Goal: Information Seeking & Learning: Learn about a topic

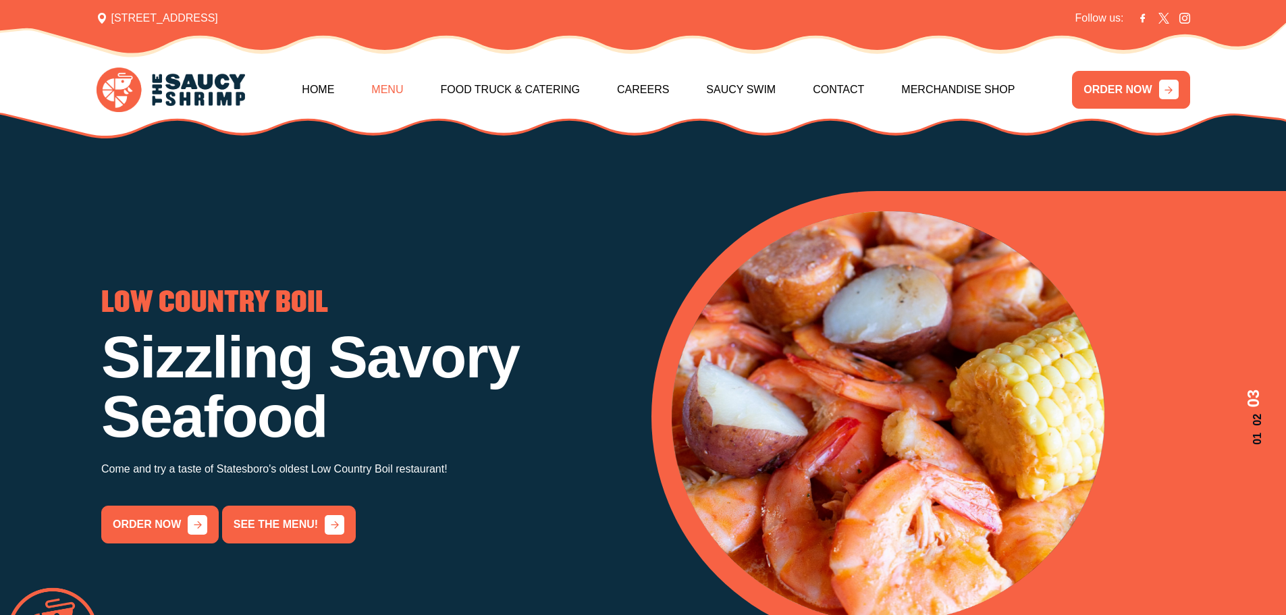
click at [389, 97] on link "Menu" at bounding box center [387, 90] width 32 height 58
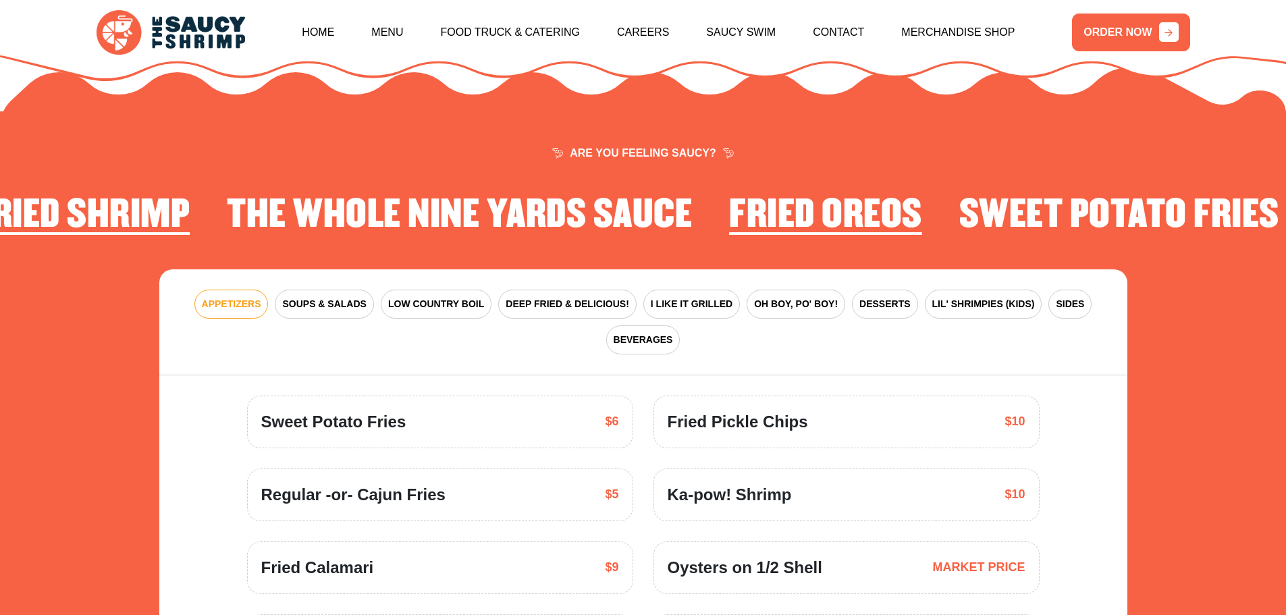
scroll to position [1983, 0]
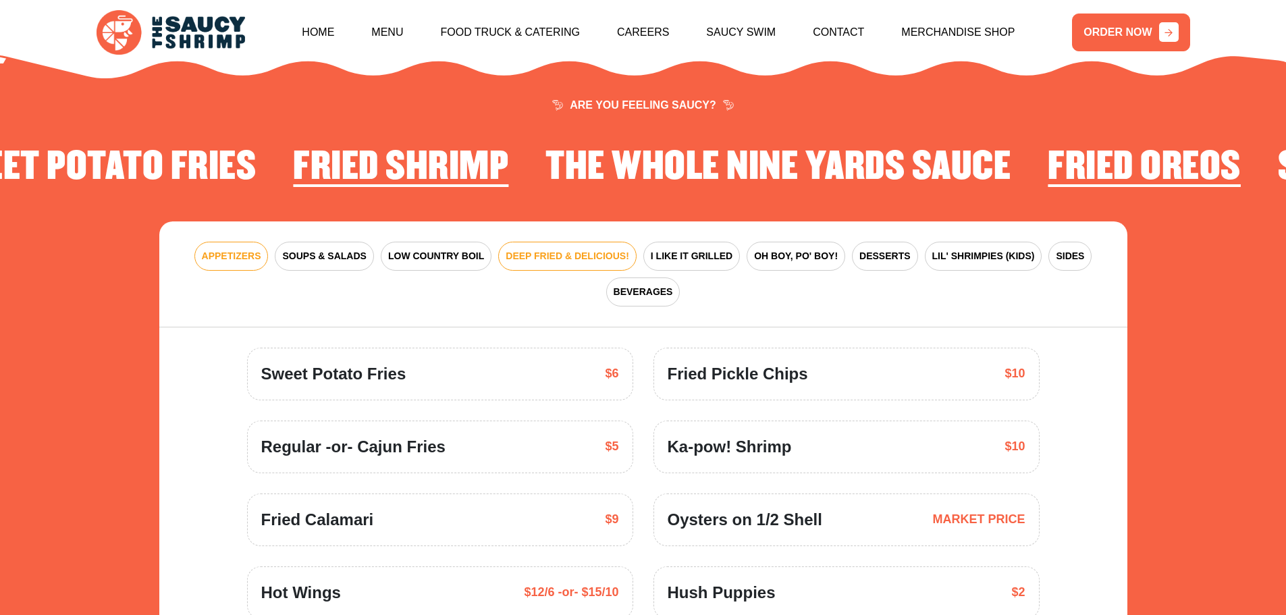
click at [548, 249] on span "DEEP FRIED & DELICIOUS!" at bounding box center [568, 256] width 124 height 14
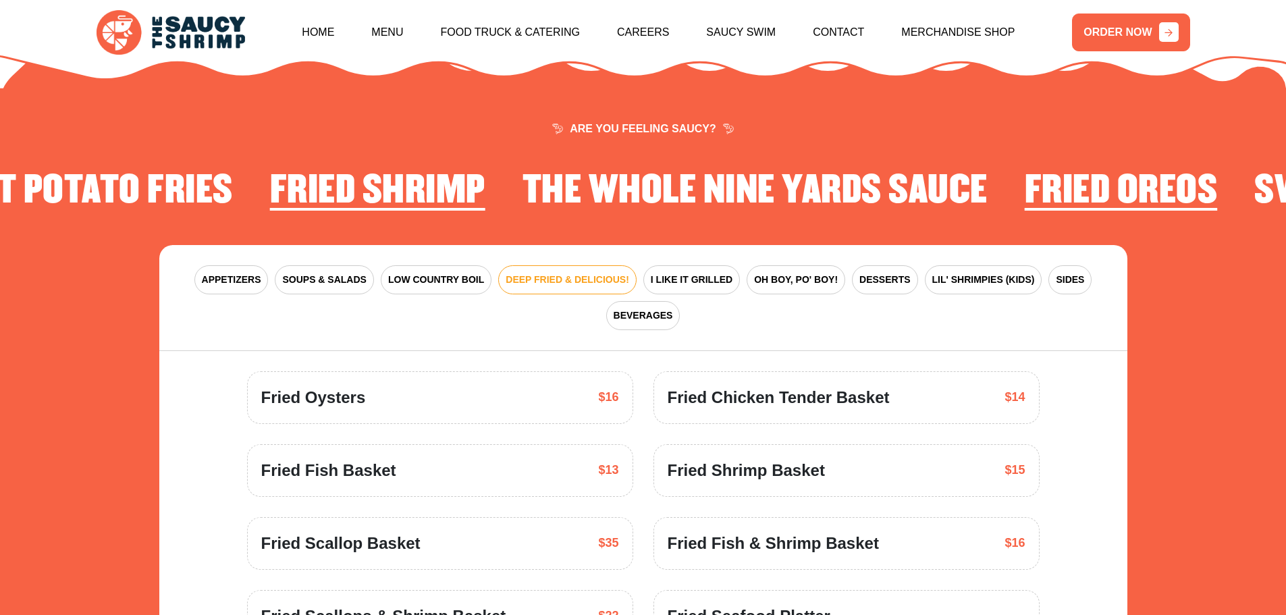
scroll to position [1916, 0]
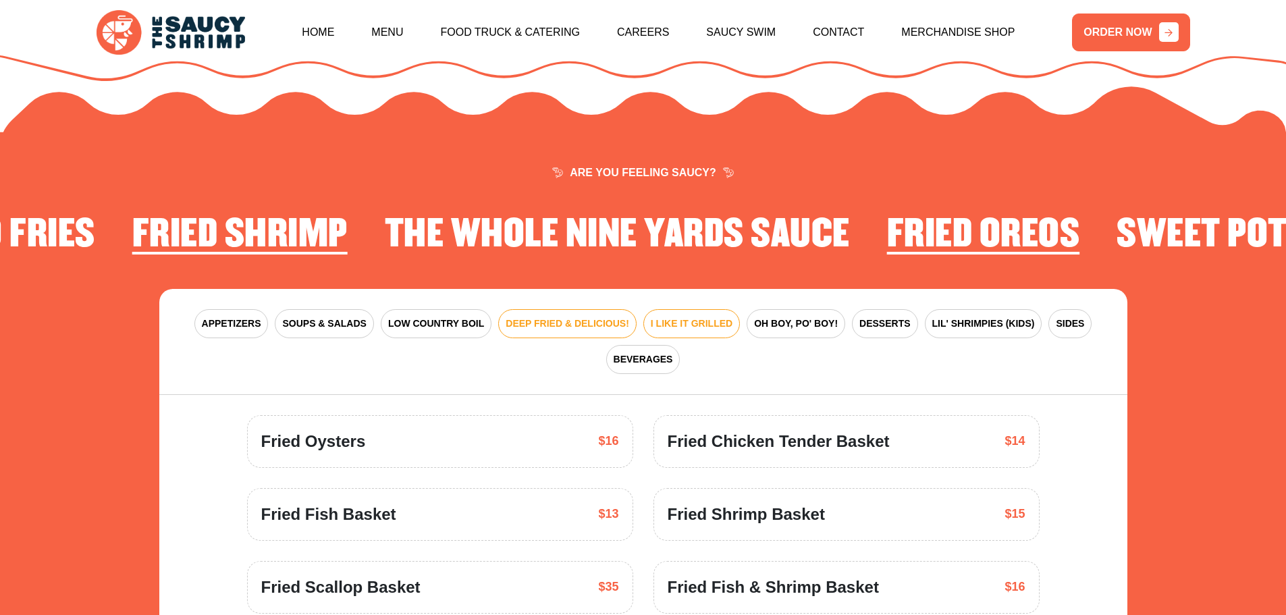
click at [695, 317] on span "I LIKE IT GRILLED" at bounding box center [692, 324] width 82 height 14
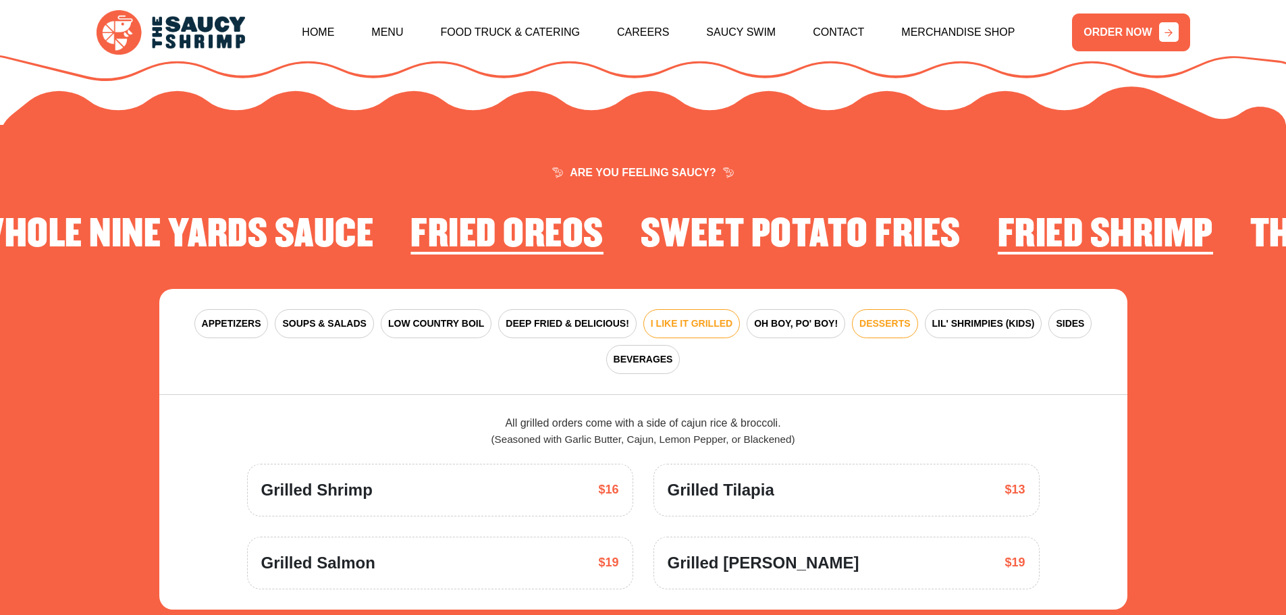
click at [900, 317] on span "DESSERTS" at bounding box center [885, 324] width 51 height 14
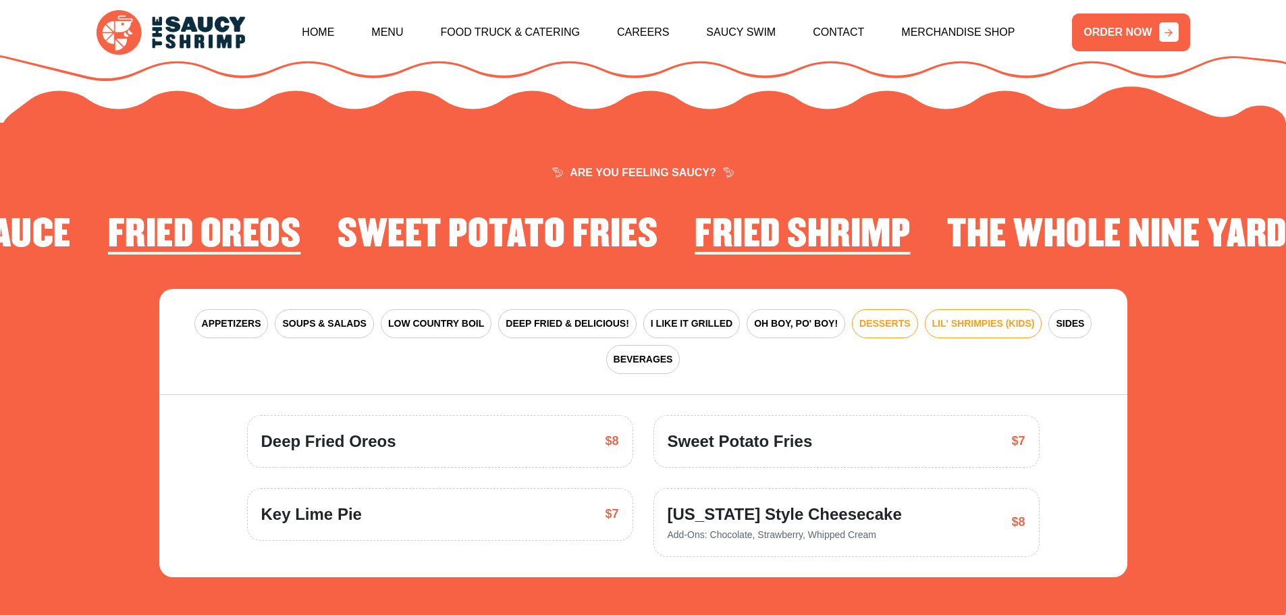
click at [942, 317] on span "LIL' SHRIMPIES (KIDS)" at bounding box center [984, 324] width 103 height 14
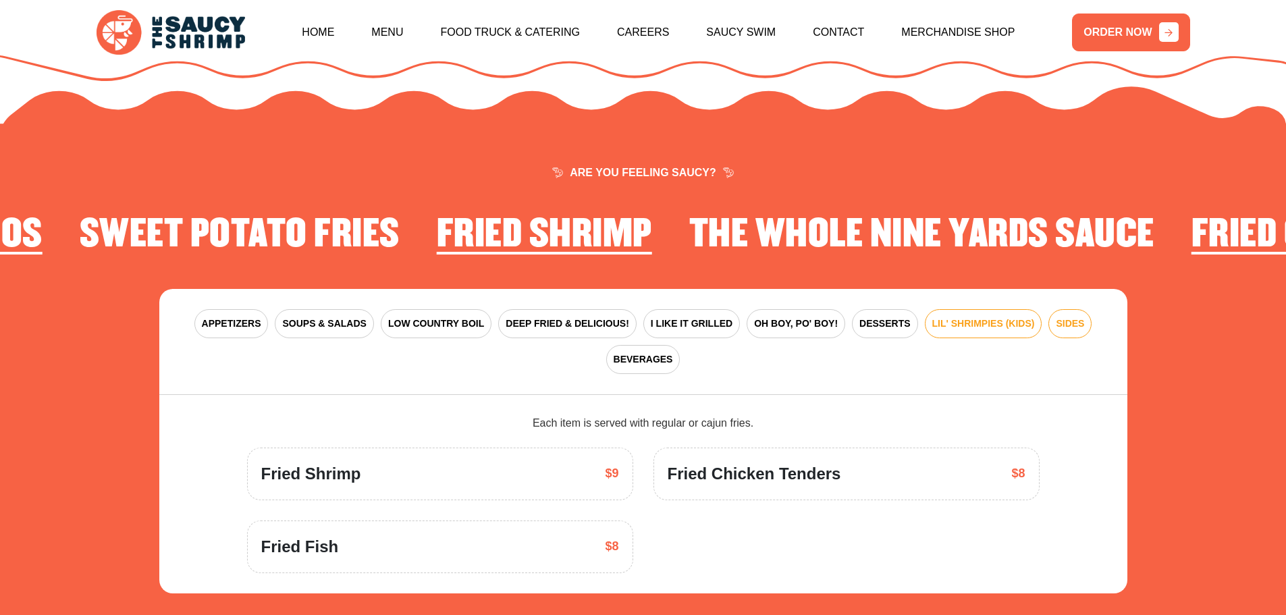
click at [1077, 317] on span "SIDES" at bounding box center [1070, 324] width 28 height 14
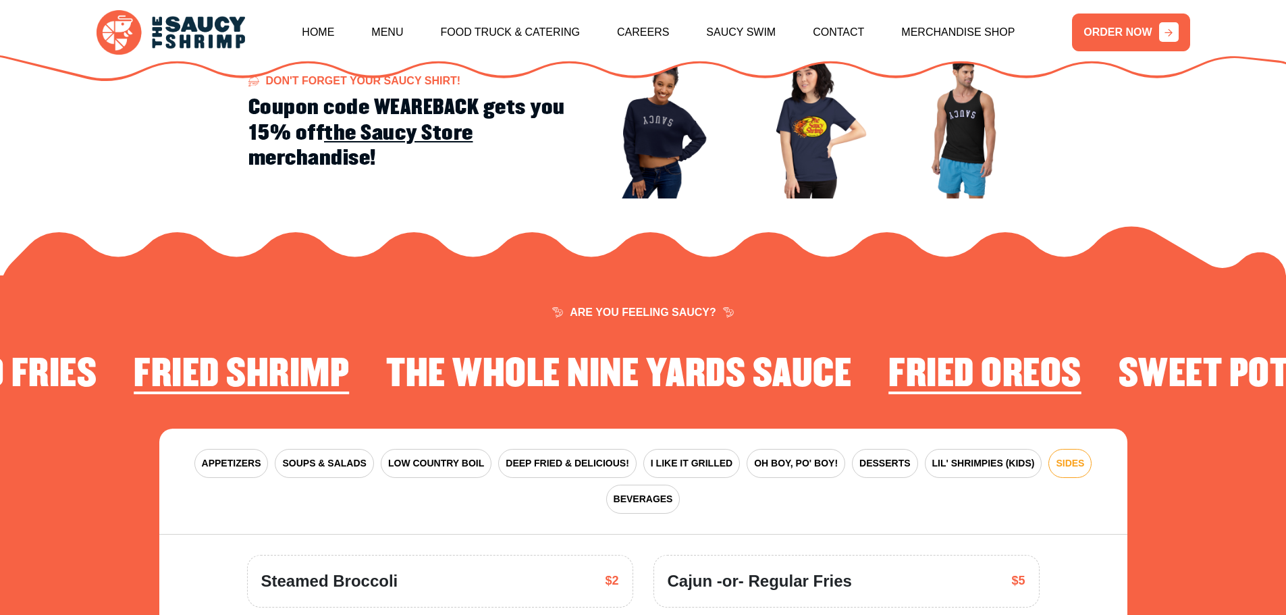
scroll to position [1713, 0]
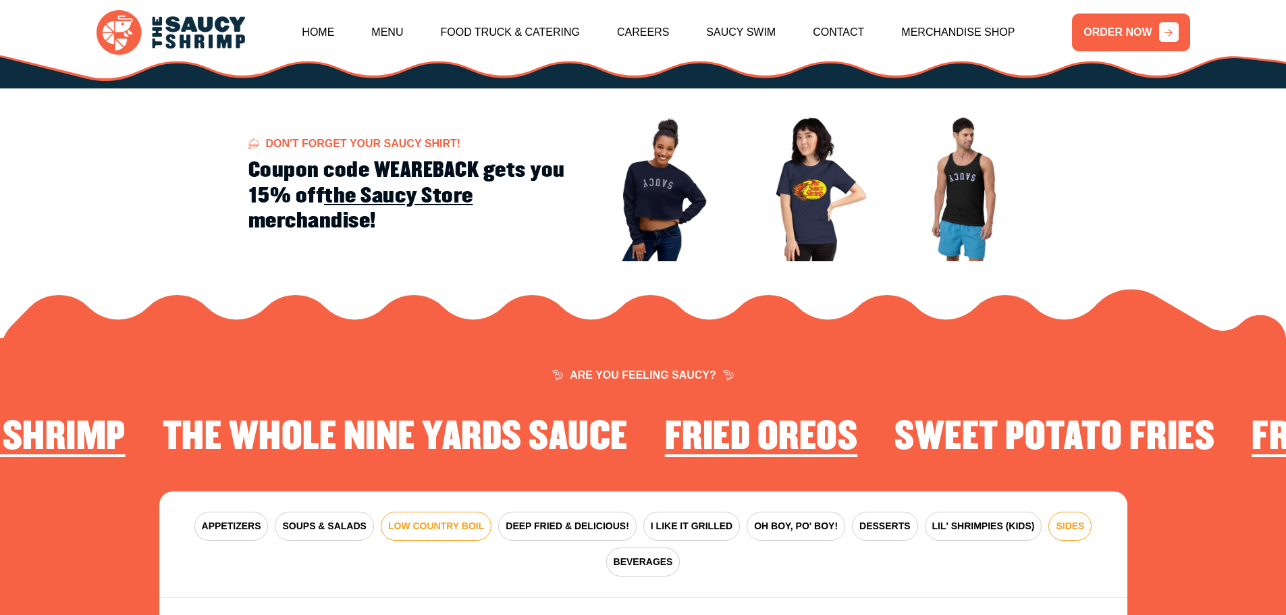
click at [442, 519] on span "LOW COUNTRY BOIL" at bounding box center [436, 526] width 96 height 14
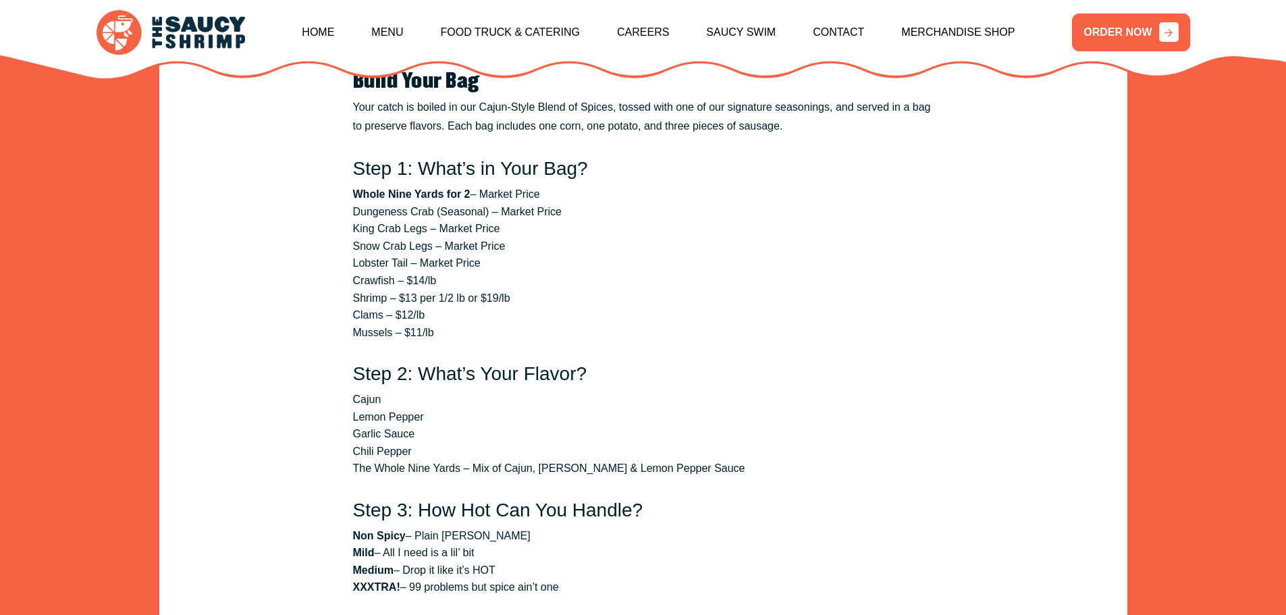
scroll to position [2321, 0]
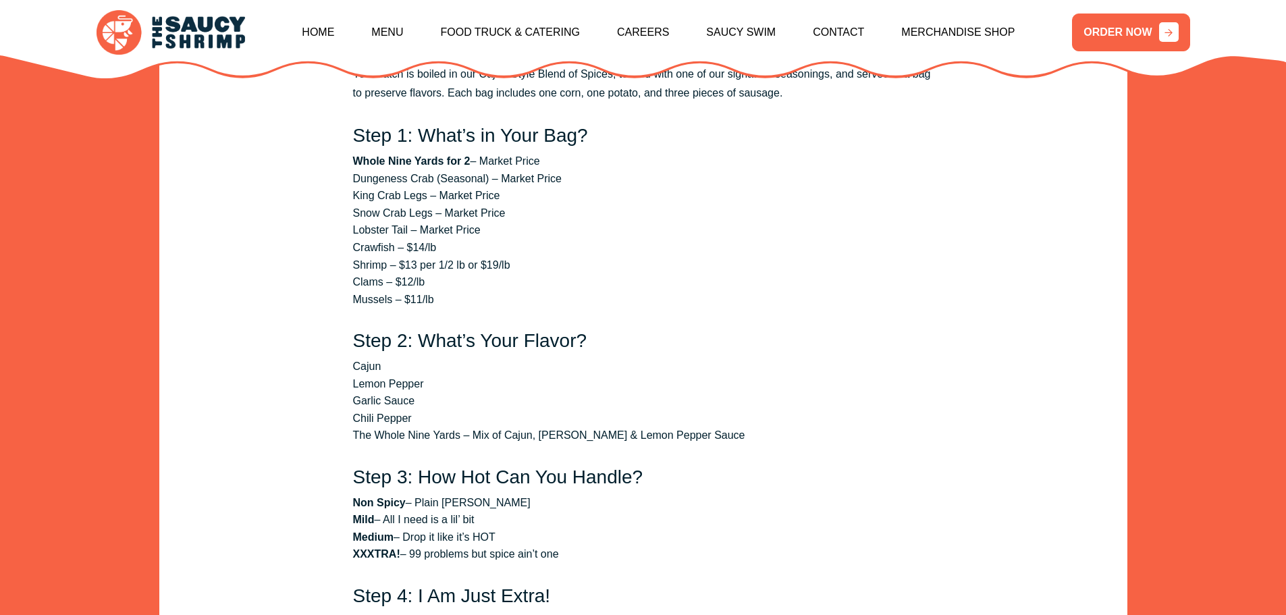
drag, startPoint x: 698, startPoint y: 269, endPoint x: 674, endPoint y: 243, distance: 35.4
click at [674, 257] on li "Shrimp – $13 per 1/2 lb or $19/lb" at bounding box center [643, 266] width 581 height 18
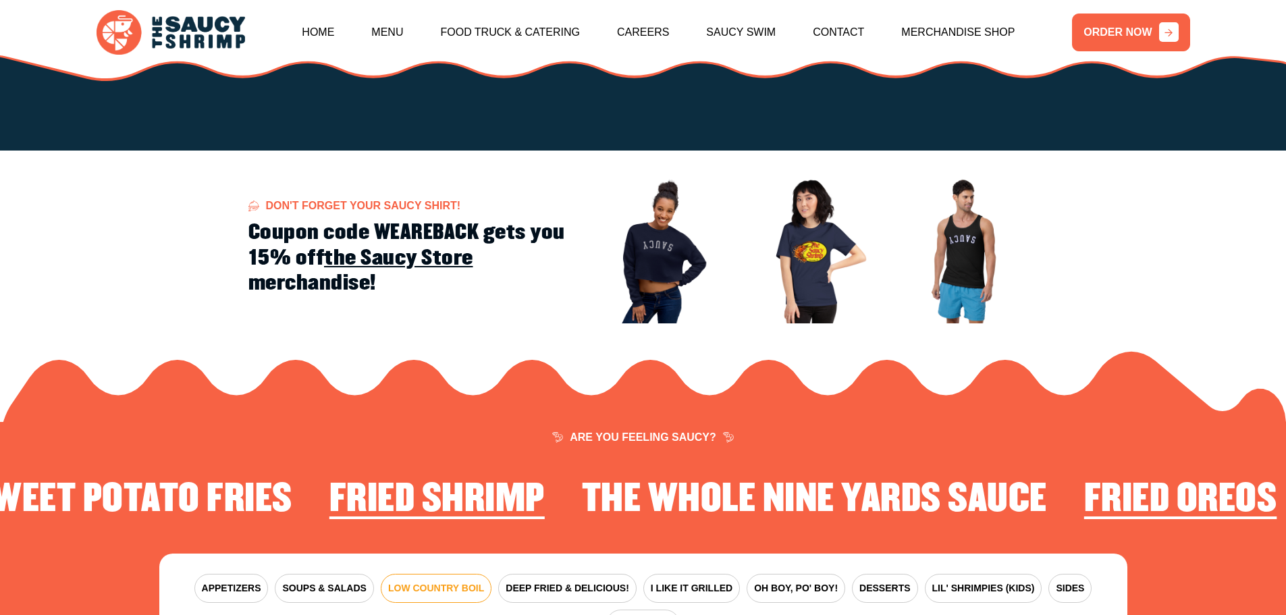
scroll to position [1848, 0]
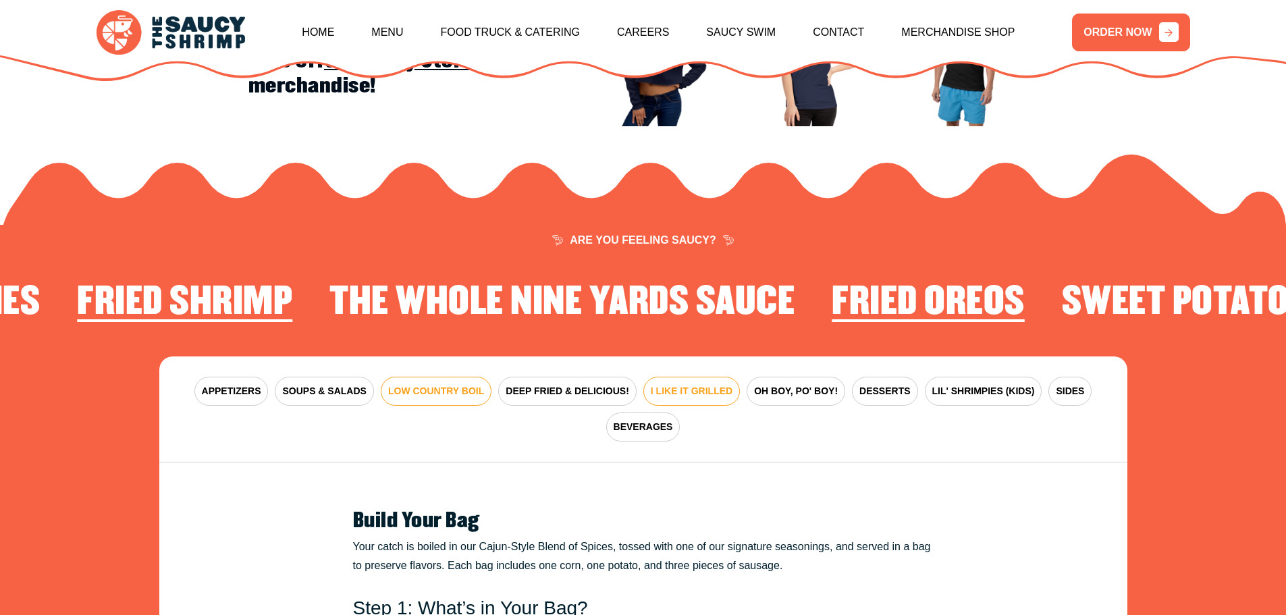
click at [723, 384] on span "I LIKE IT GRILLED" at bounding box center [692, 391] width 82 height 14
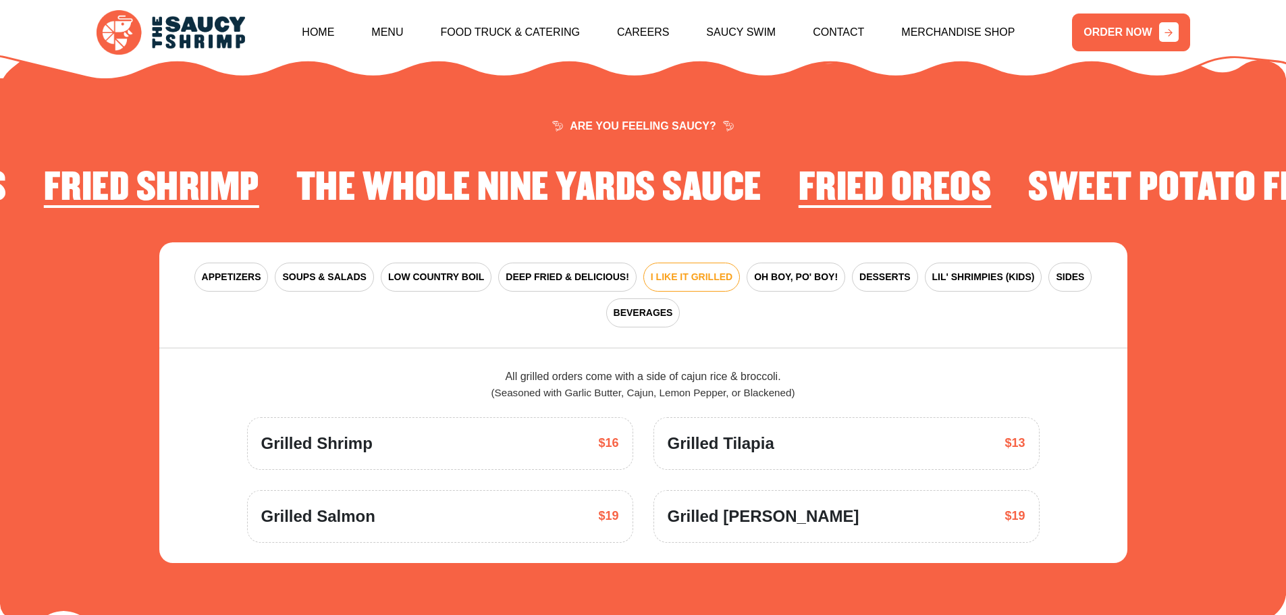
scroll to position [1983, 0]
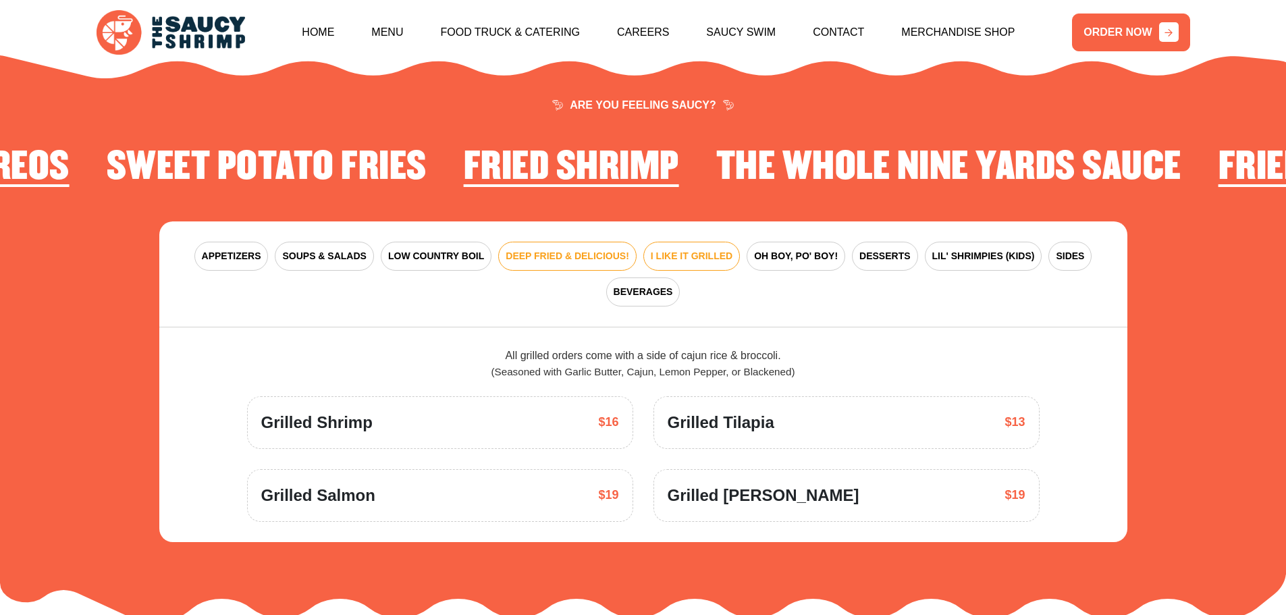
click at [556, 249] on span "DEEP FRIED & DELICIOUS!" at bounding box center [568, 256] width 124 height 14
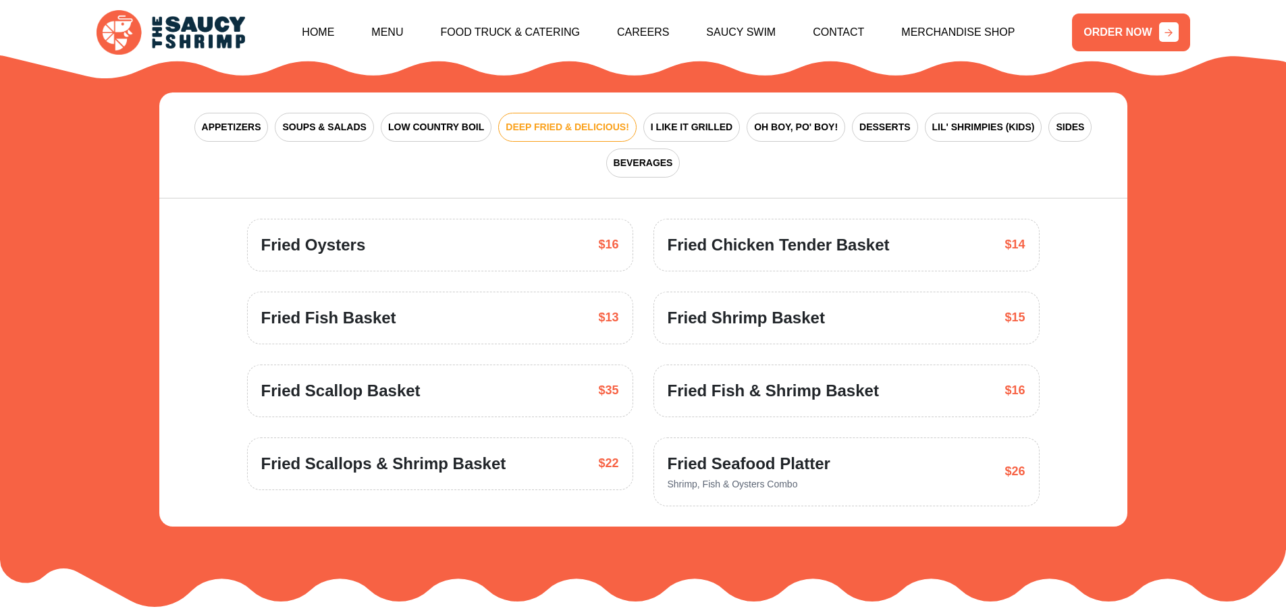
scroll to position [2118, 0]
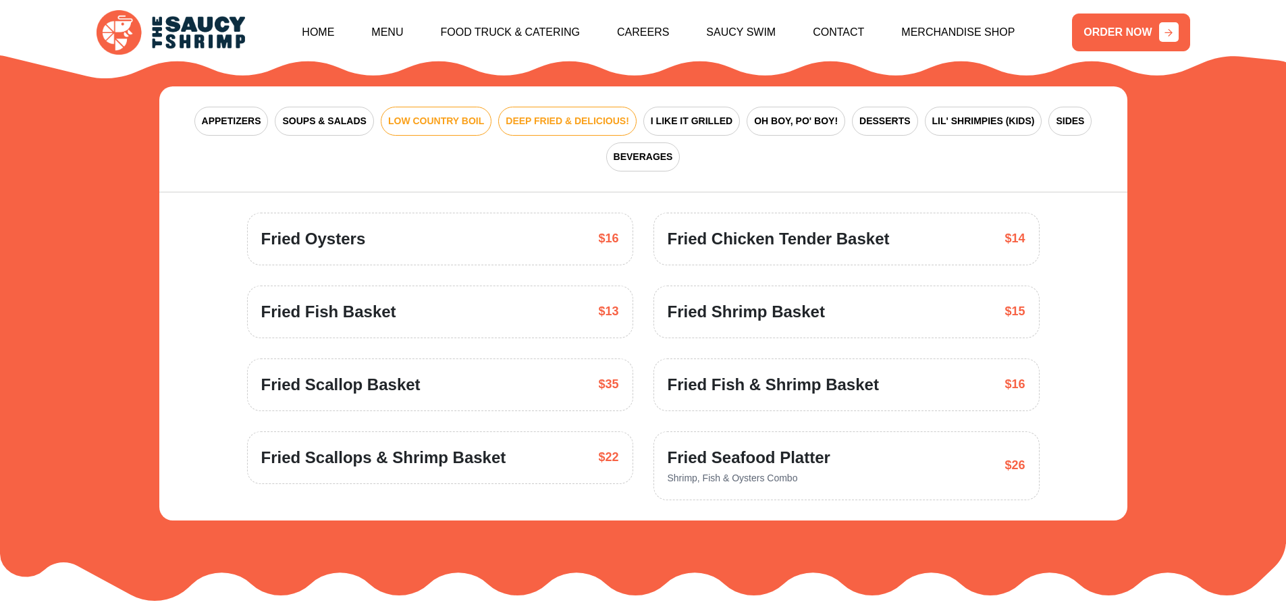
click at [444, 114] on span "LOW COUNTRY BOIL" at bounding box center [436, 121] width 96 height 14
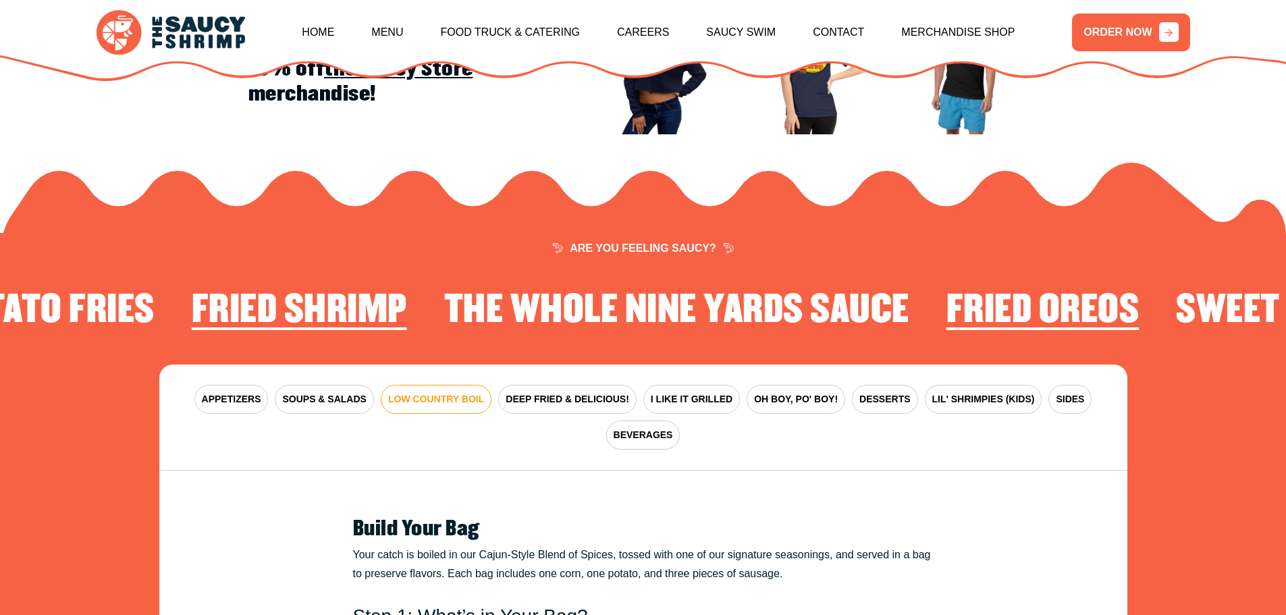
scroll to position [1848, 0]
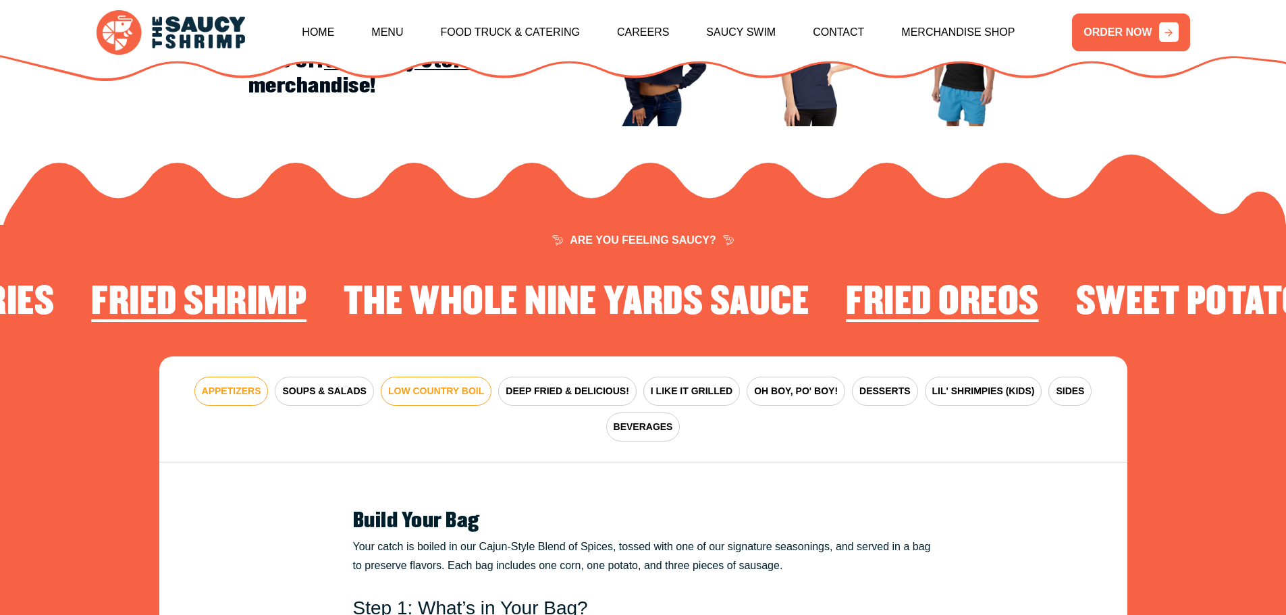
click at [236, 384] on span "APPETIZERS" at bounding box center [231, 391] width 59 height 14
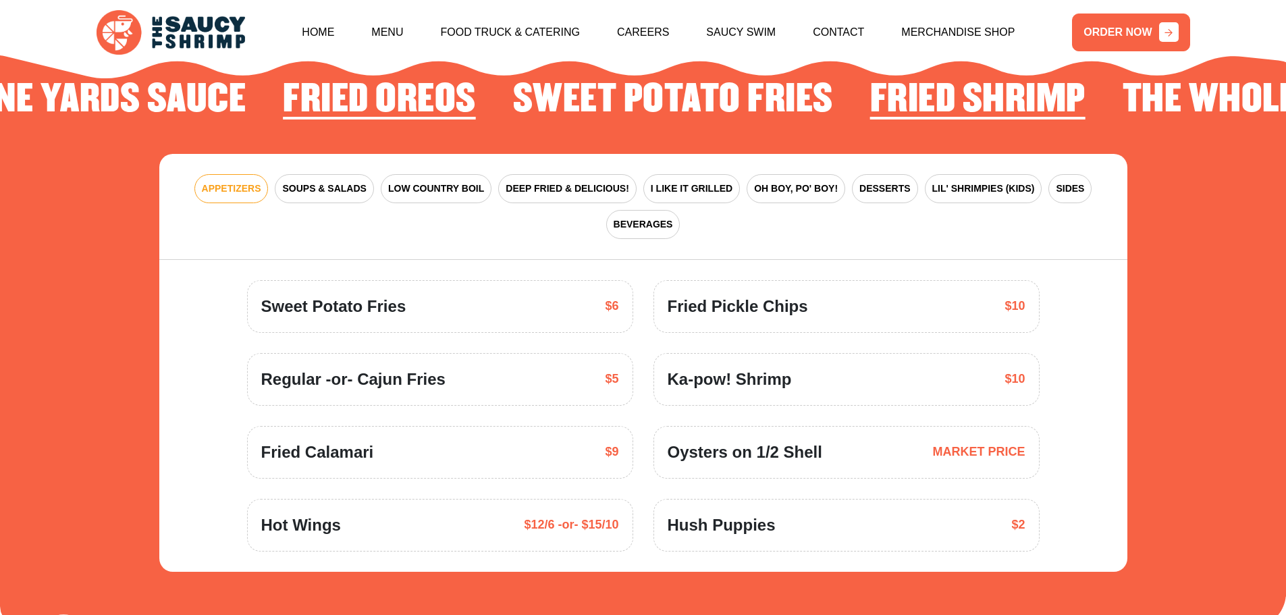
scroll to position [2118, 0]
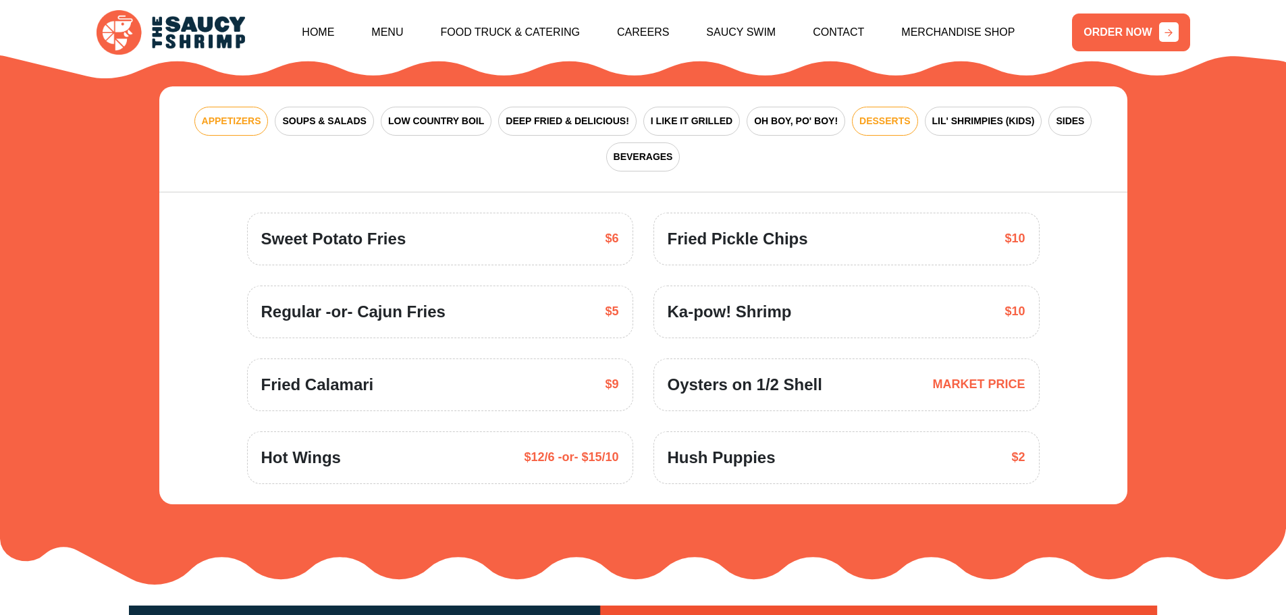
click at [882, 117] on button "DESSERTS" at bounding box center [885, 121] width 66 height 29
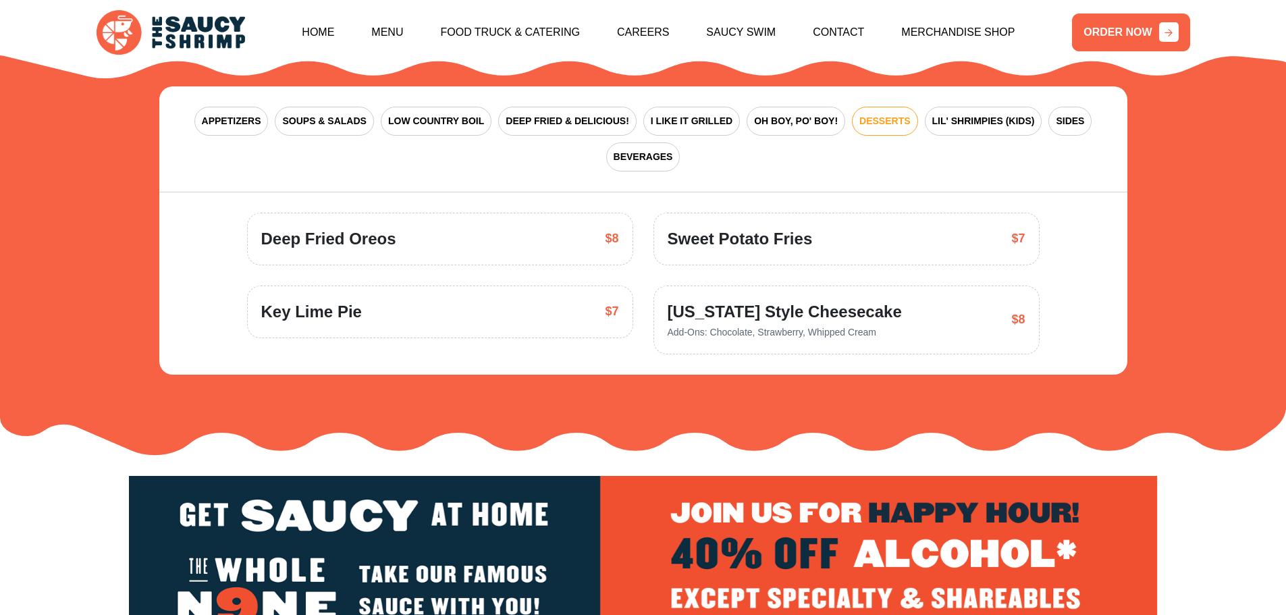
drag, startPoint x: 558, startPoint y: 231, endPoint x: 509, endPoint y: 232, distance: 48.6
drag, startPoint x: 509, startPoint y: 232, endPoint x: 545, endPoint y: 163, distance: 77.6
click at [545, 163] on div "APPETIZERS SOUPS & SALADS LOW COUNTRY BOIL DEEP FRIED & DELICIOUS! I LIKE IT GR…" at bounding box center [643, 139] width 968 height 106
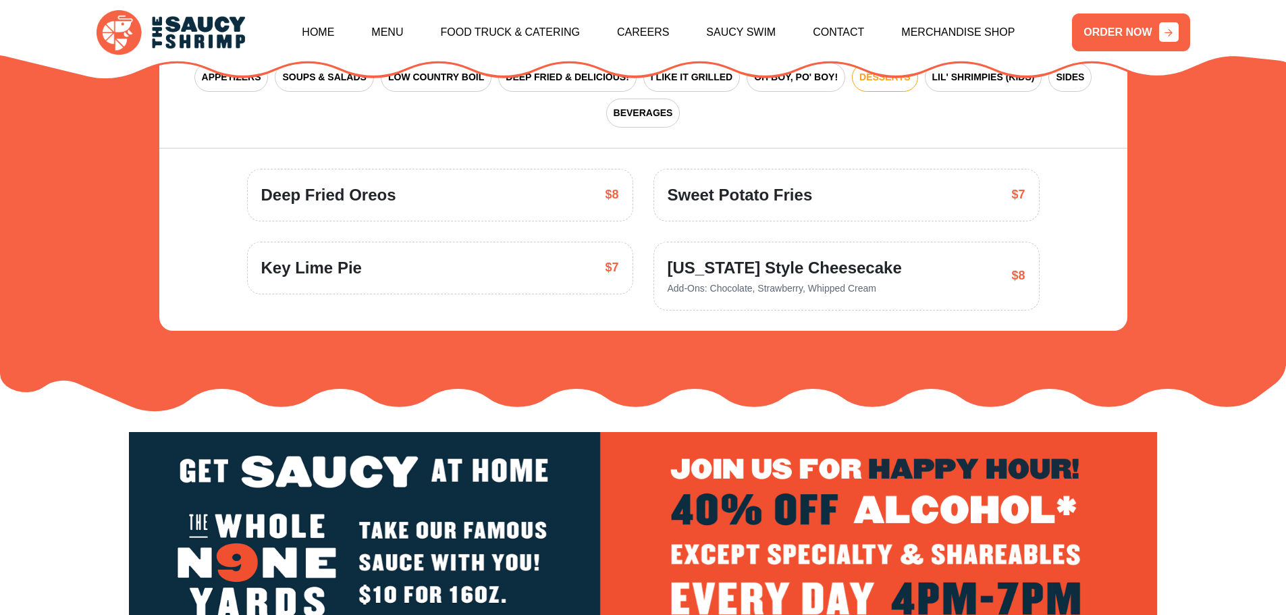
scroll to position [2186, 0]
